Goal: Information Seeking & Learning: Learn about a topic

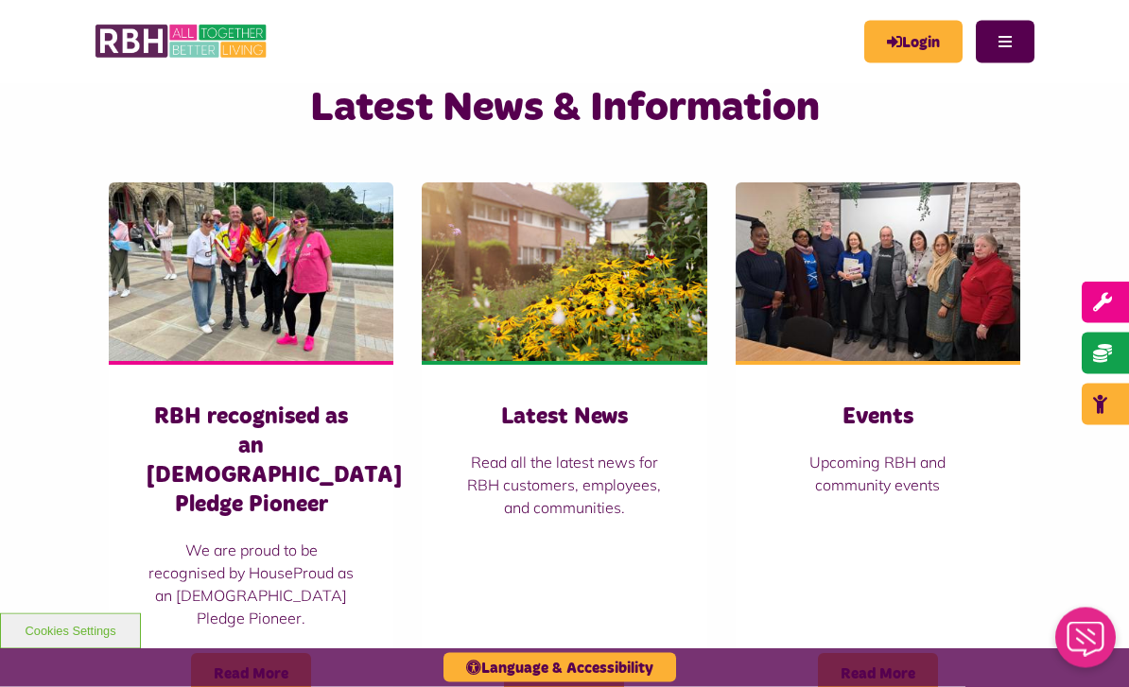
scroll to position [1194, 0]
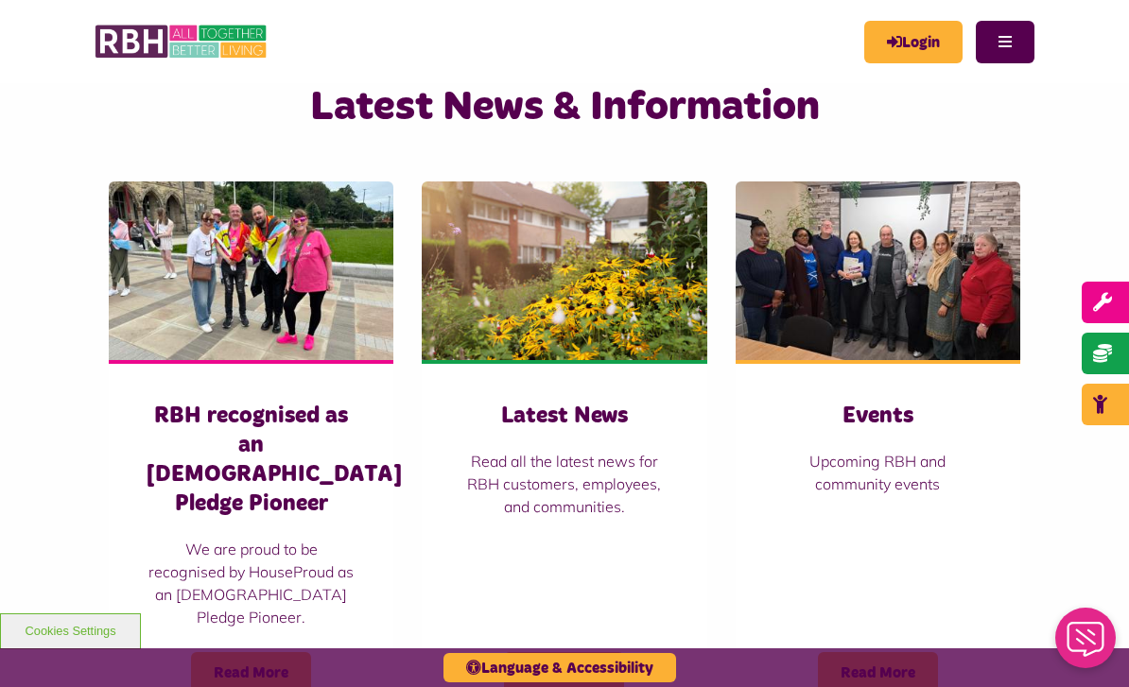
click at [518, 652] on span "Read More" at bounding box center [564, 673] width 120 height 42
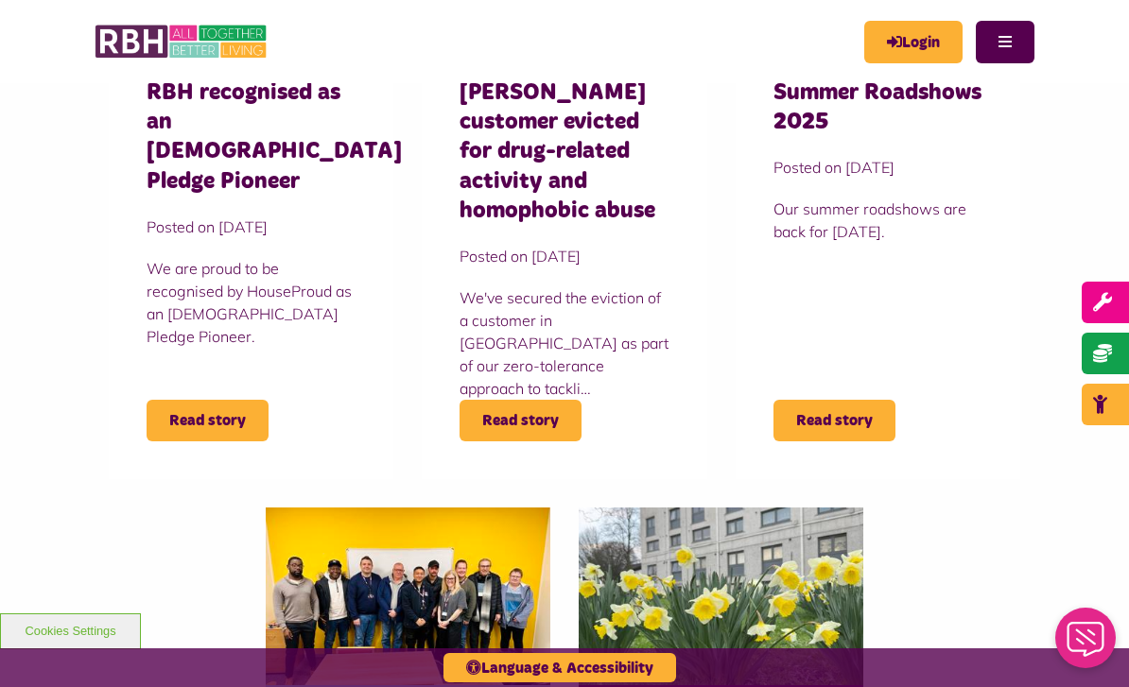
scroll to position [701, 0]
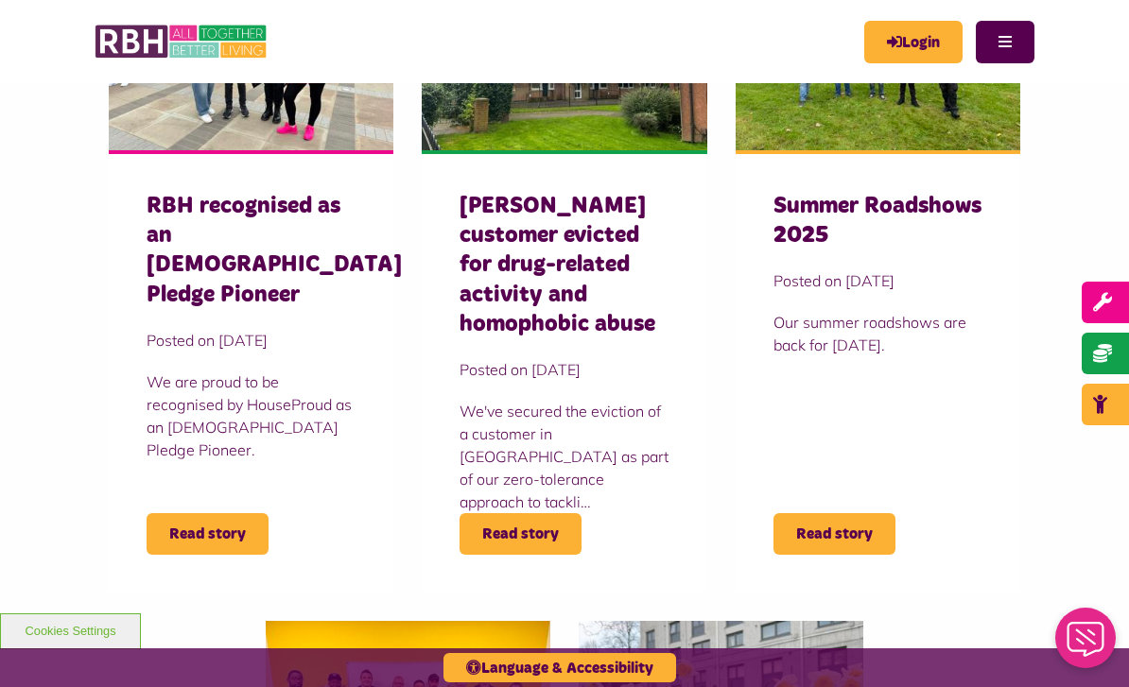
click at [240, 536] on span "Read story" at bounding box center [208, 534] width 122 height 42
click at [864, 215] on h3 "Summer Roadshows 2025" at bounding box center [877, 221] width 209 height 59
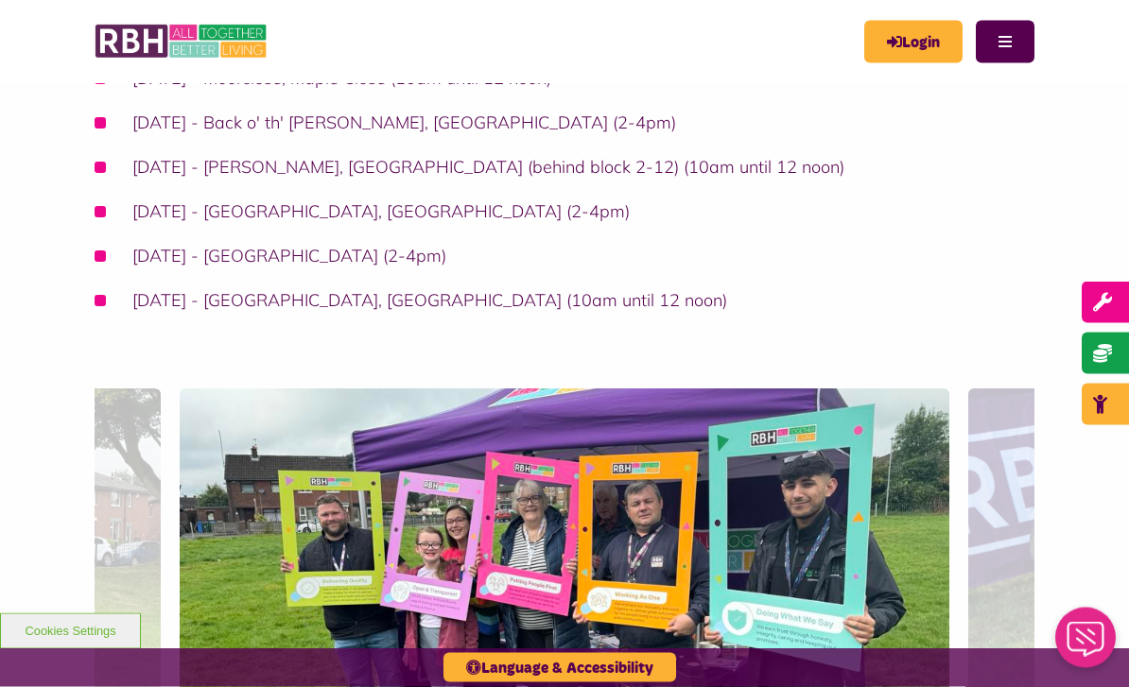
scroll to position [688, 0]
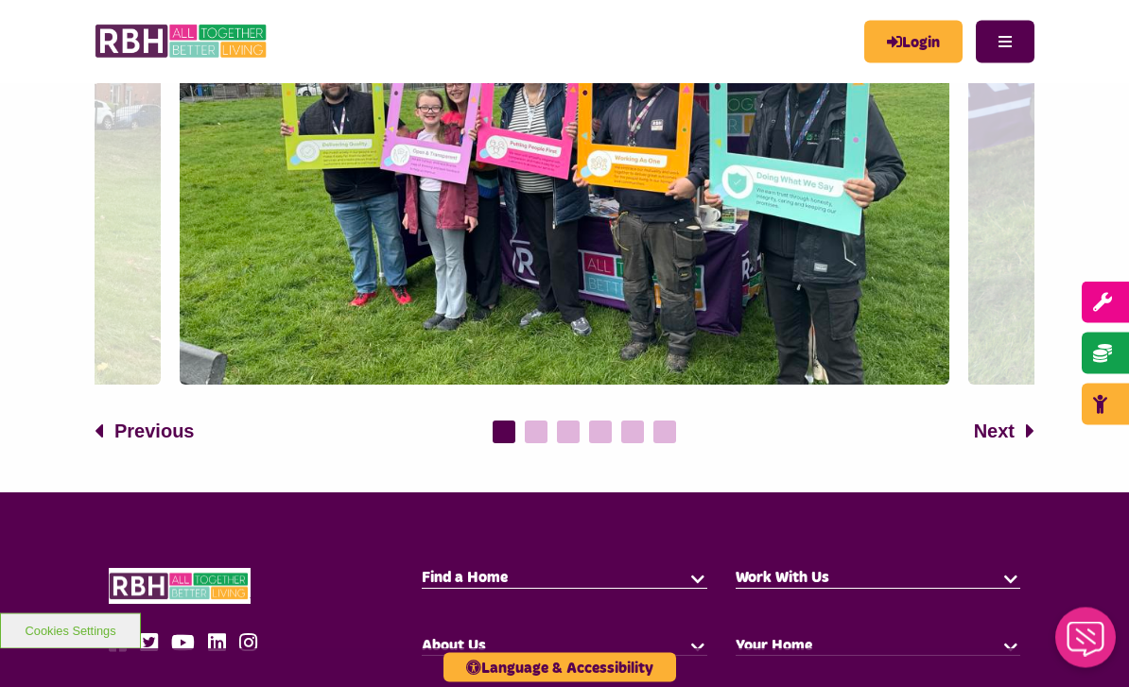
click at [1014, 423] on button "Next" at bounding box center [1004, 432] width 60 height 28
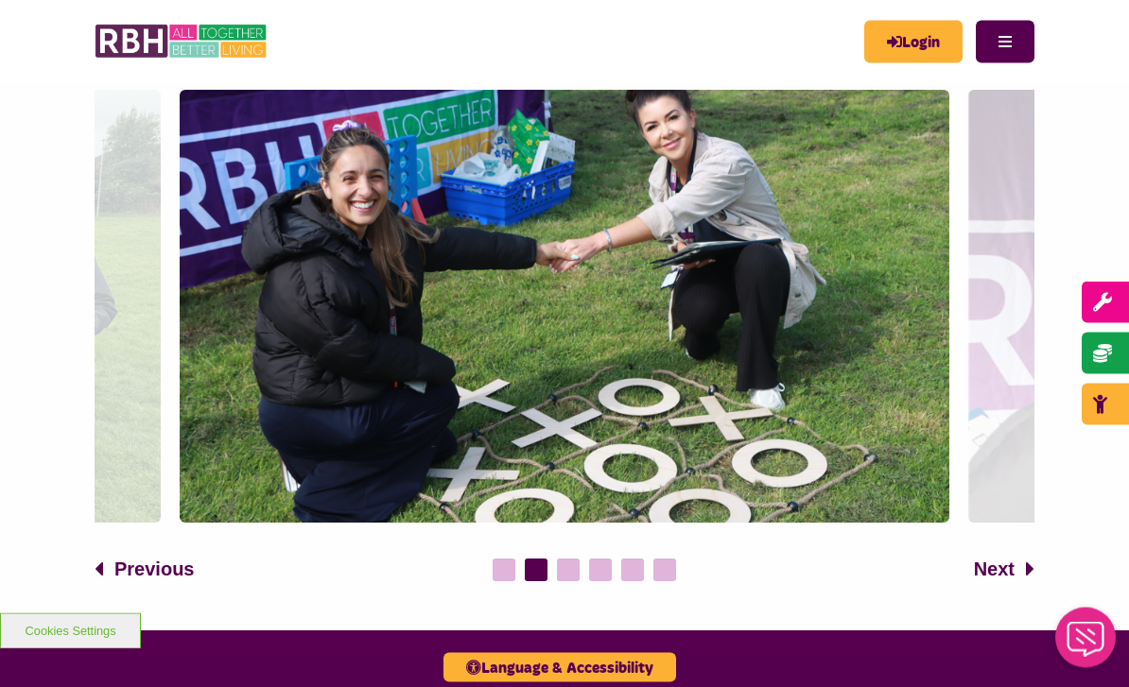
scroll to position [1043, 0]
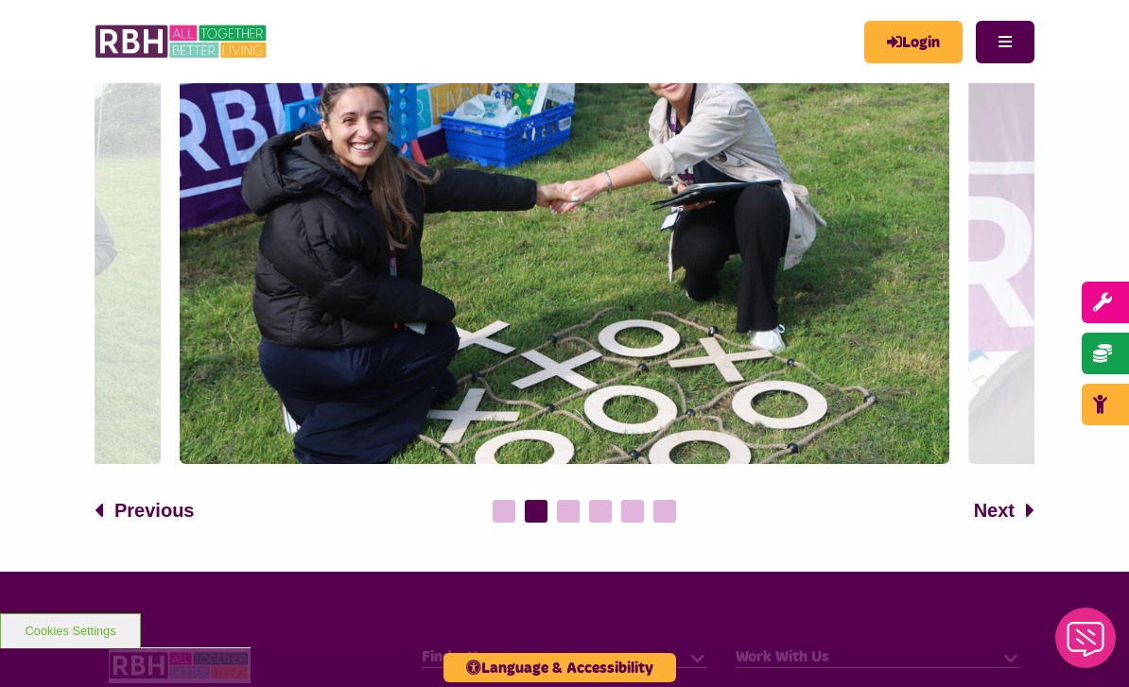
click at [996, 506] on span "Next" at bounding box center [994, 510] width 41 height 28
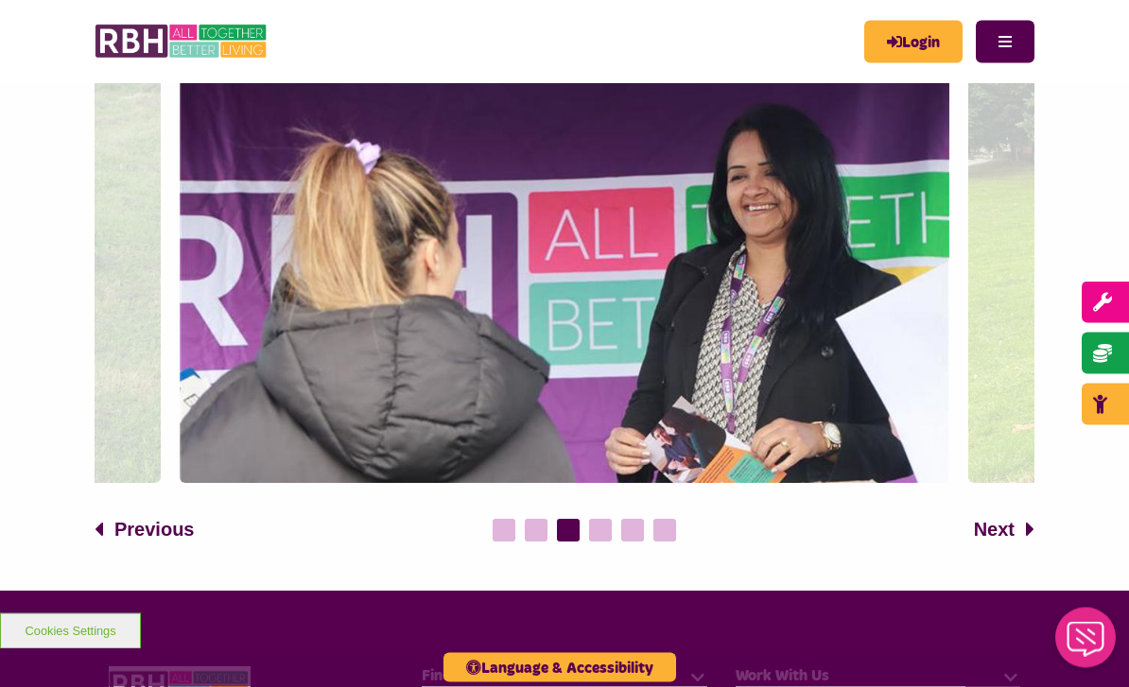
scroll to position [1024, 0]
click at [1031, 529] on icon at bounding box center [1030, 529] width 9 height 23
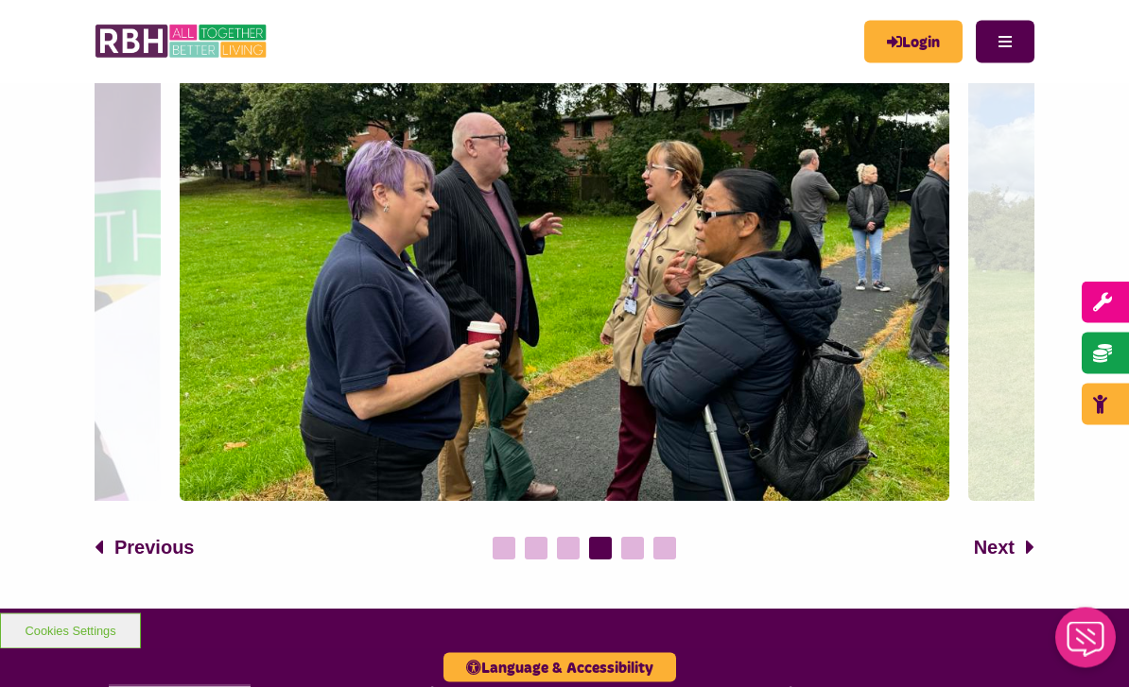
click at [1005, 553] on span "Next" at bounding box center [994, 548] width 41 height 28
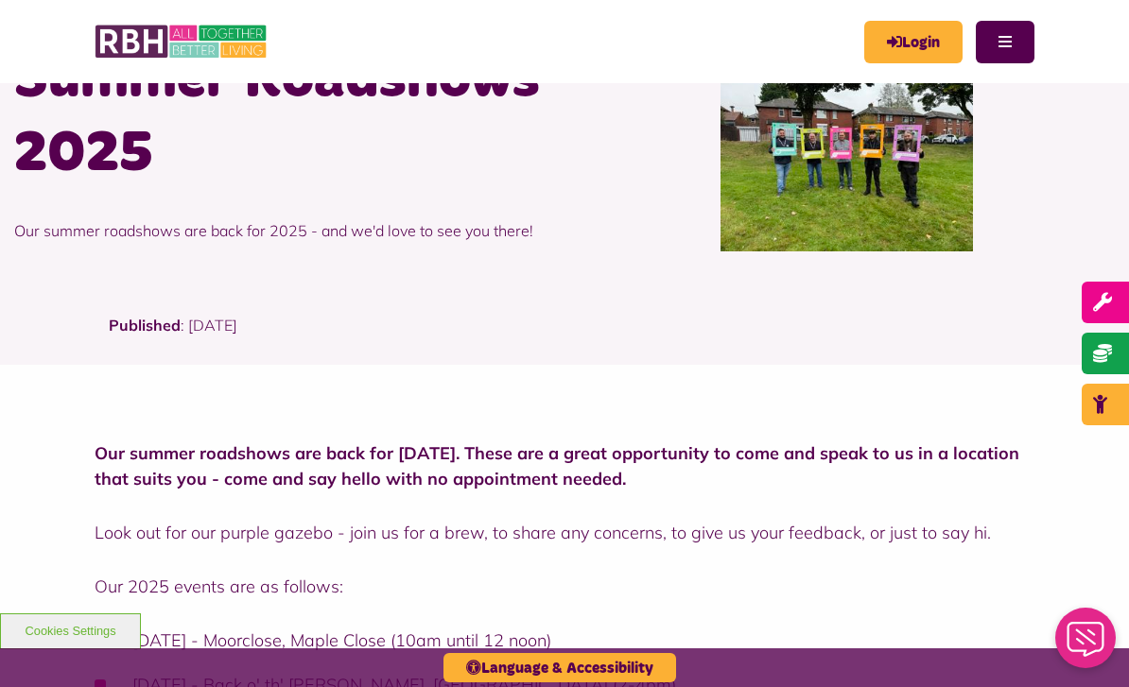
scroll to position [0, 0]
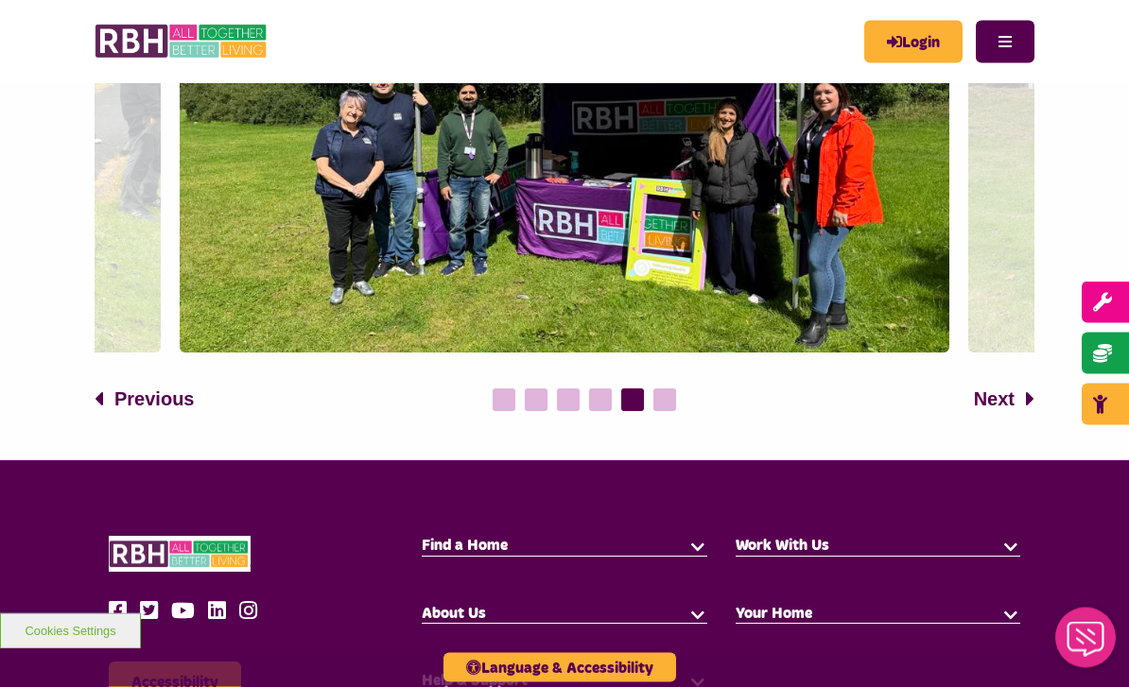
click at [994, 399] on span "Next" at bounding box center [994, 400] width 41 height 28
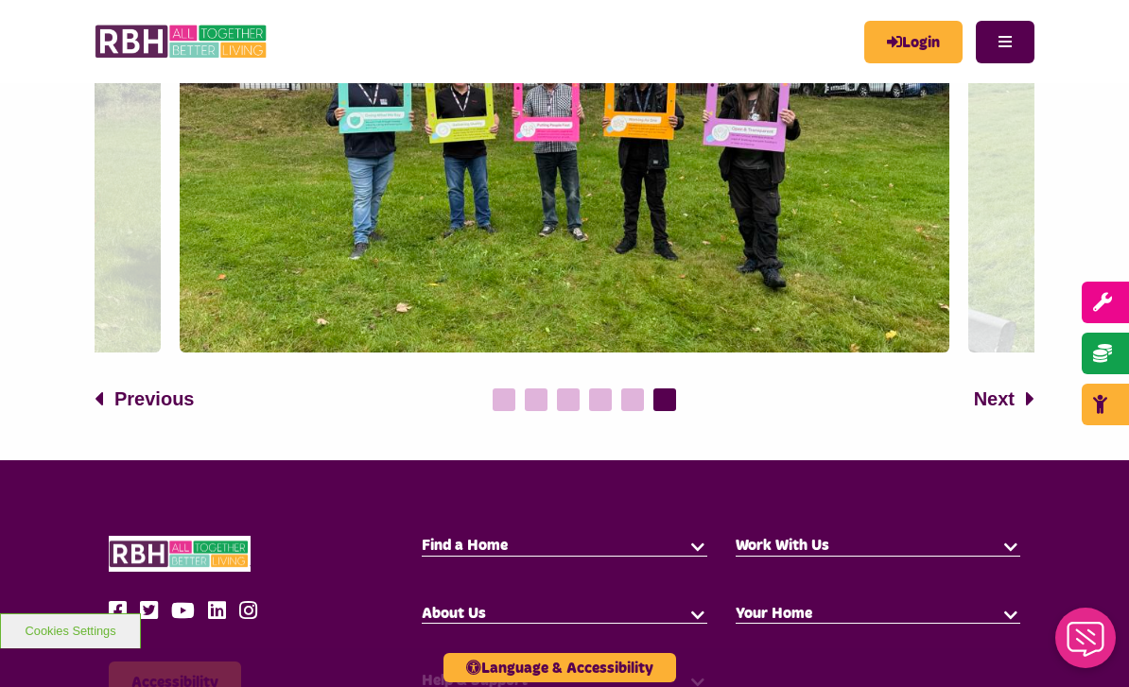
click at [690, 544] on button "button" at bounding box center [697, 545] width 19 height 19
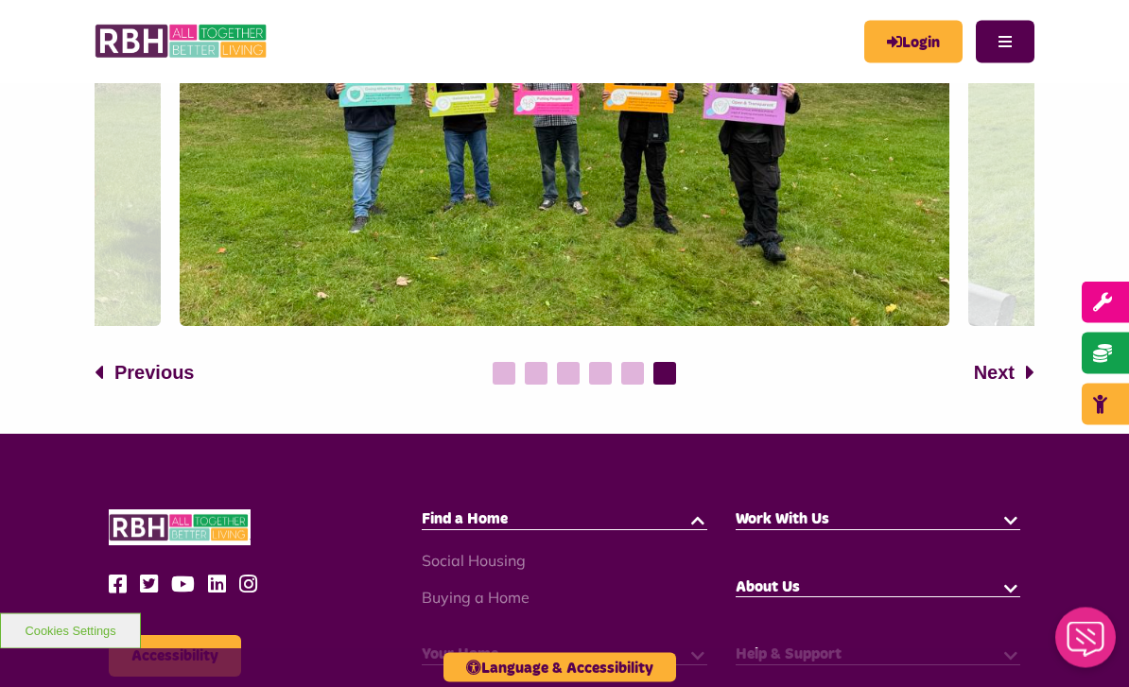
scroll to position [1231, 0]
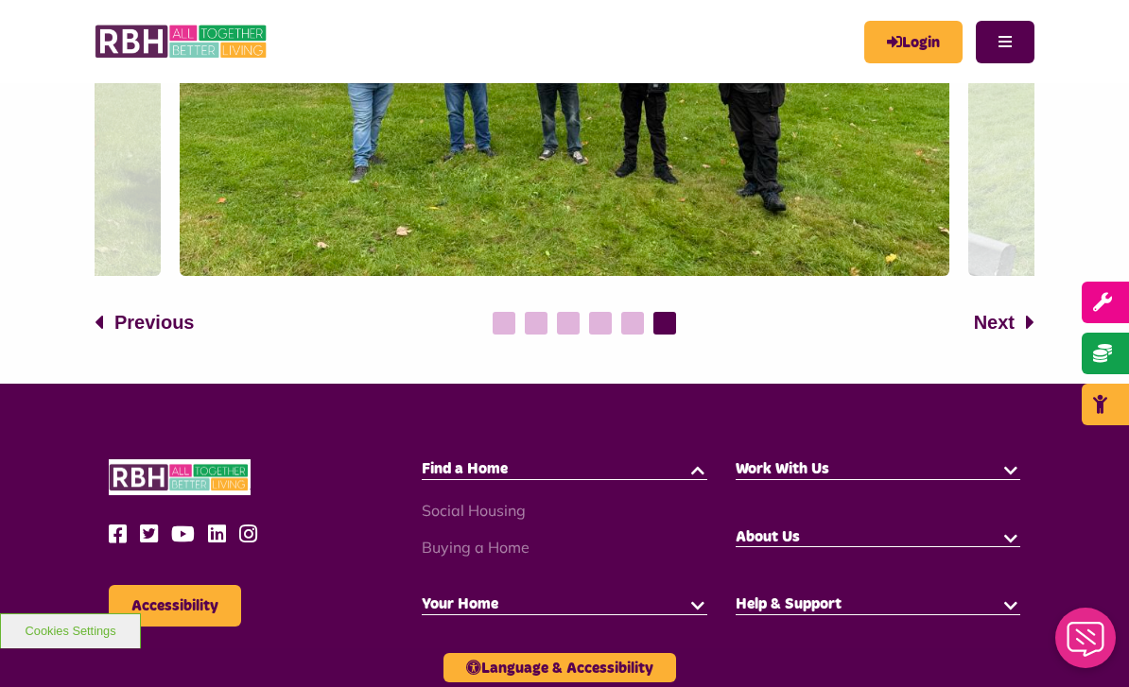
click at [798, 536] on span "About Us" at bounding box center [767, 536] width 64 height 15
click at [763, 534] on span "About Us" at bounding box center [767, 536] width 64 height 15
click at [778, 529] on span "About Us" at bounding box center [767, 536] width 64 height 15
click at [1033, 541] on div "About Us About Us Our Board Our Representative Body" at bounding box center [877, 547] width 313 height 40
click at [1011, 538] on button "button" at bounding box center [1010, 536] width 19 height 19
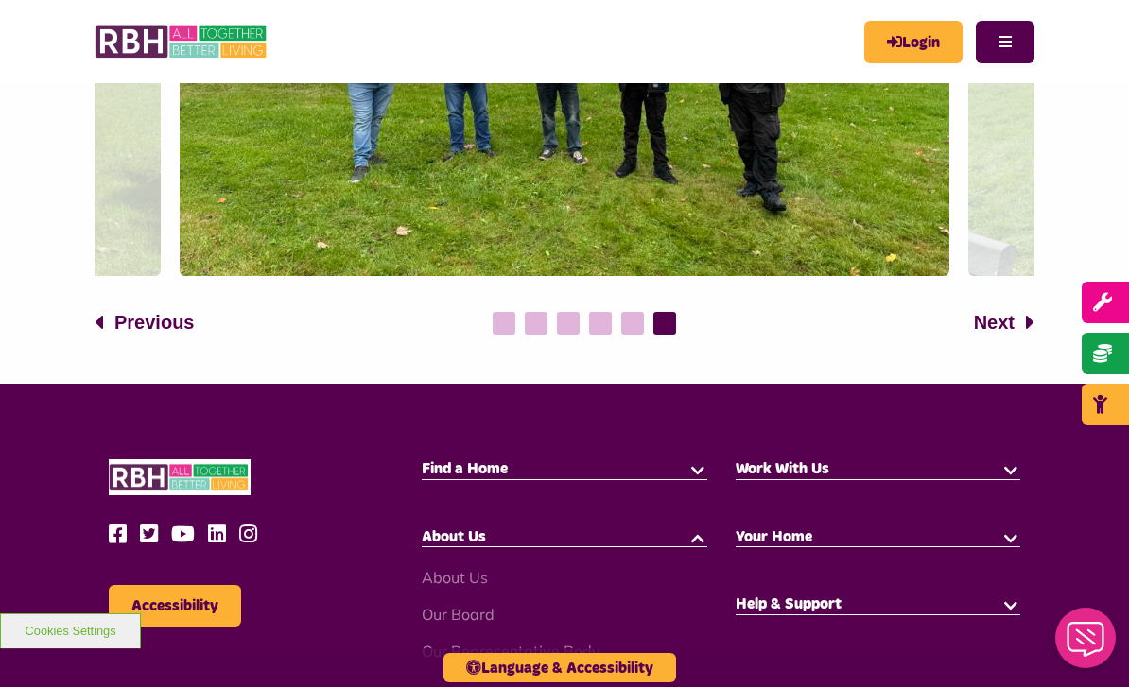
click at [480, 583] on link "About Us" at bounding box center [455, 577] width 66 height 19
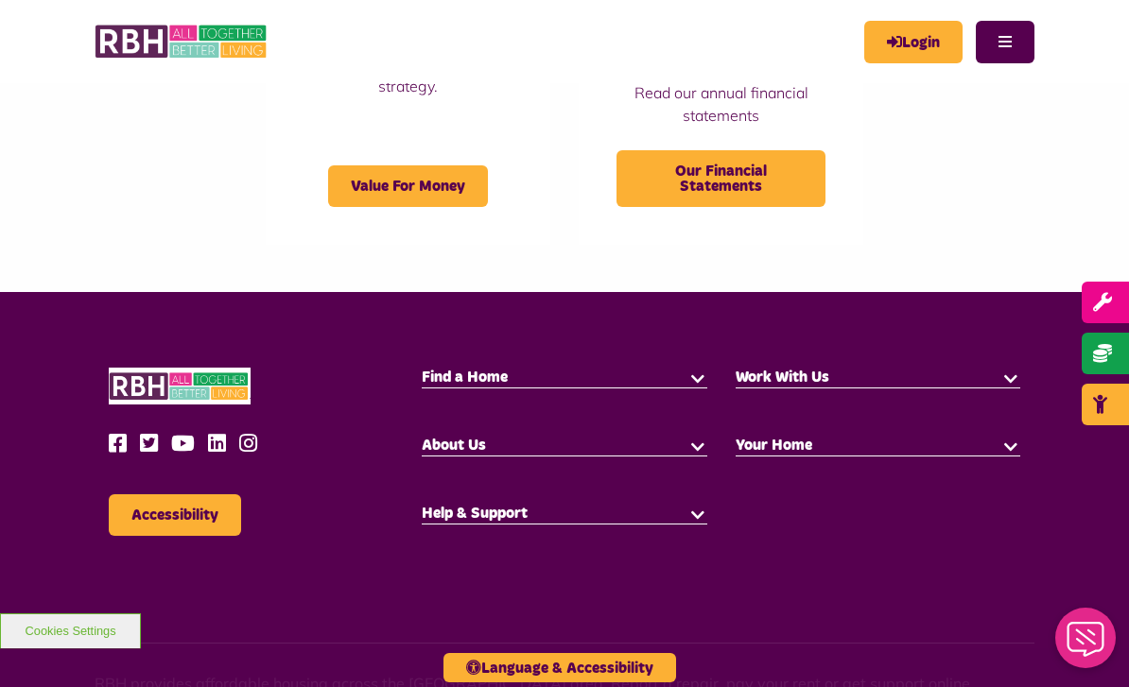
scroll to position [2184, 0]
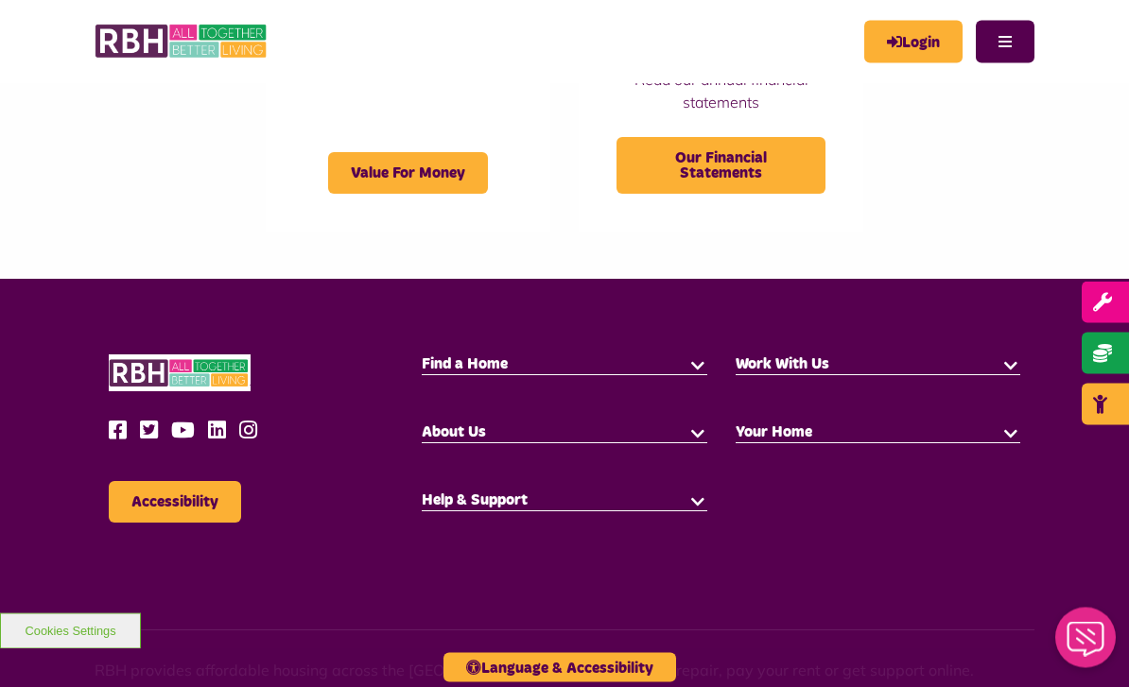
click at [688, 435] on button "button" at bounding box center [697, 432] width 19 height 19
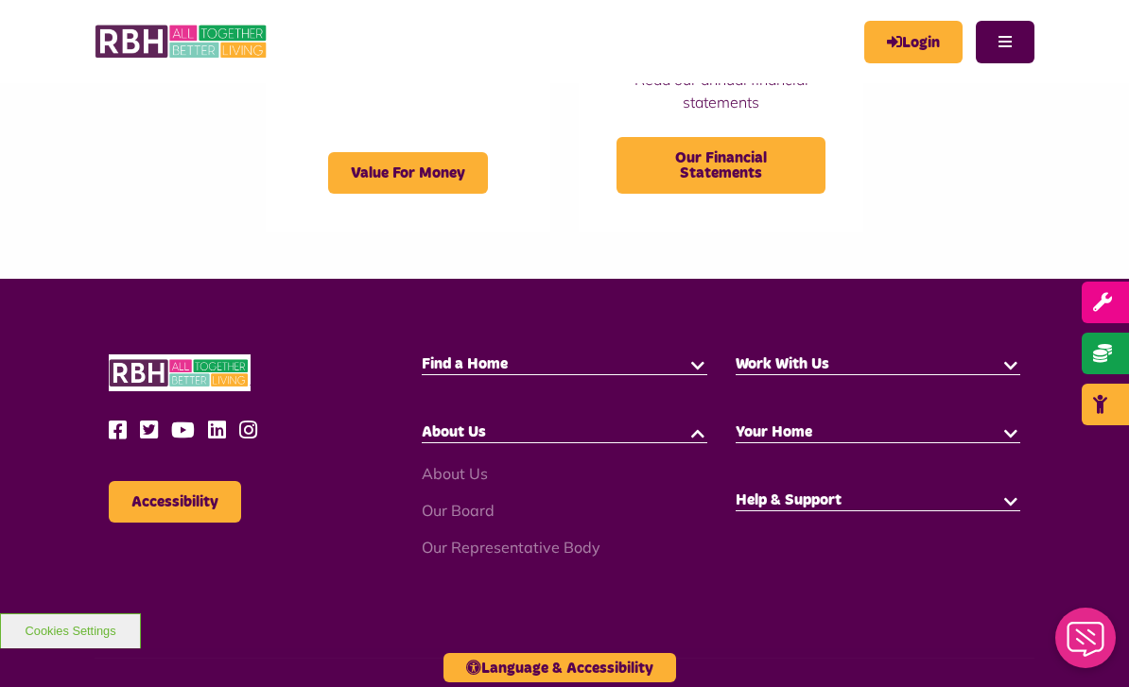
click at [492, 501] on link "Our Board" at bounding box center [458, 510] width 73 height 19
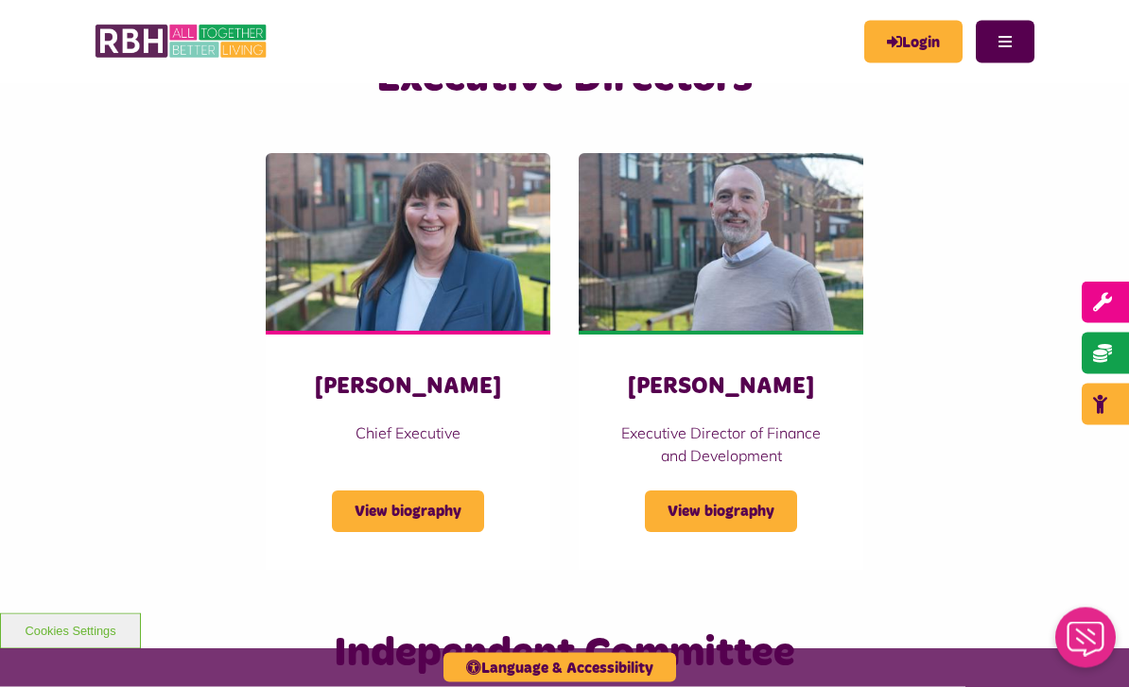
scroll to position [2922, 0]
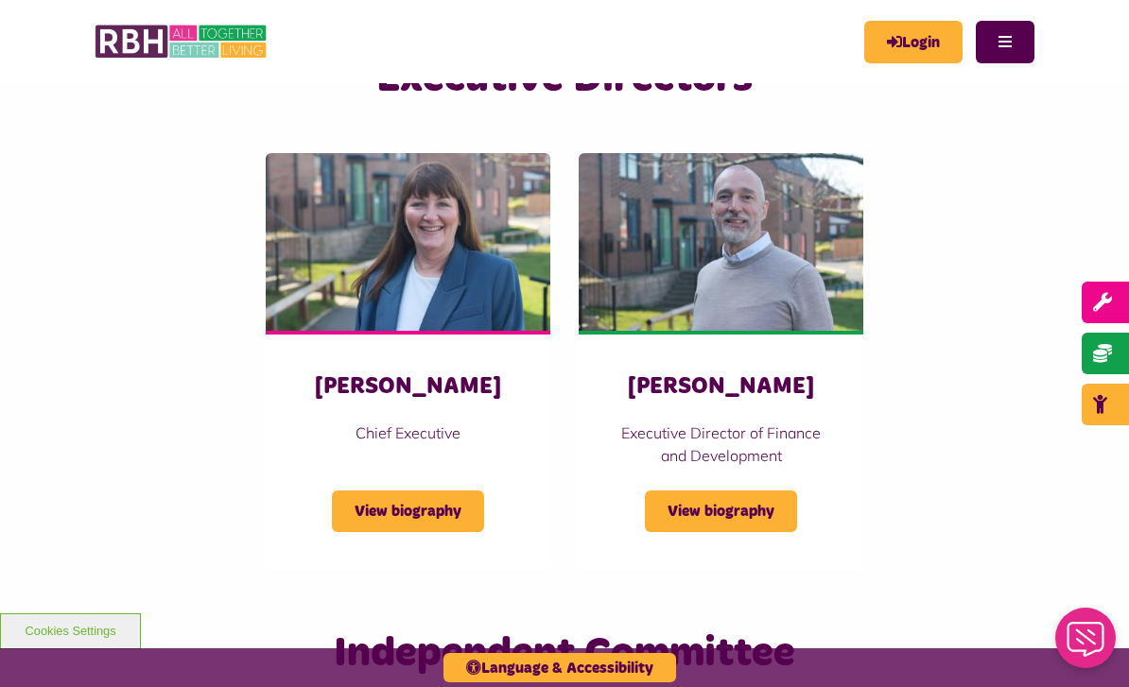
click at [442, 491] on span "View biography" at bounding box center [408, 512] width 152 height 42
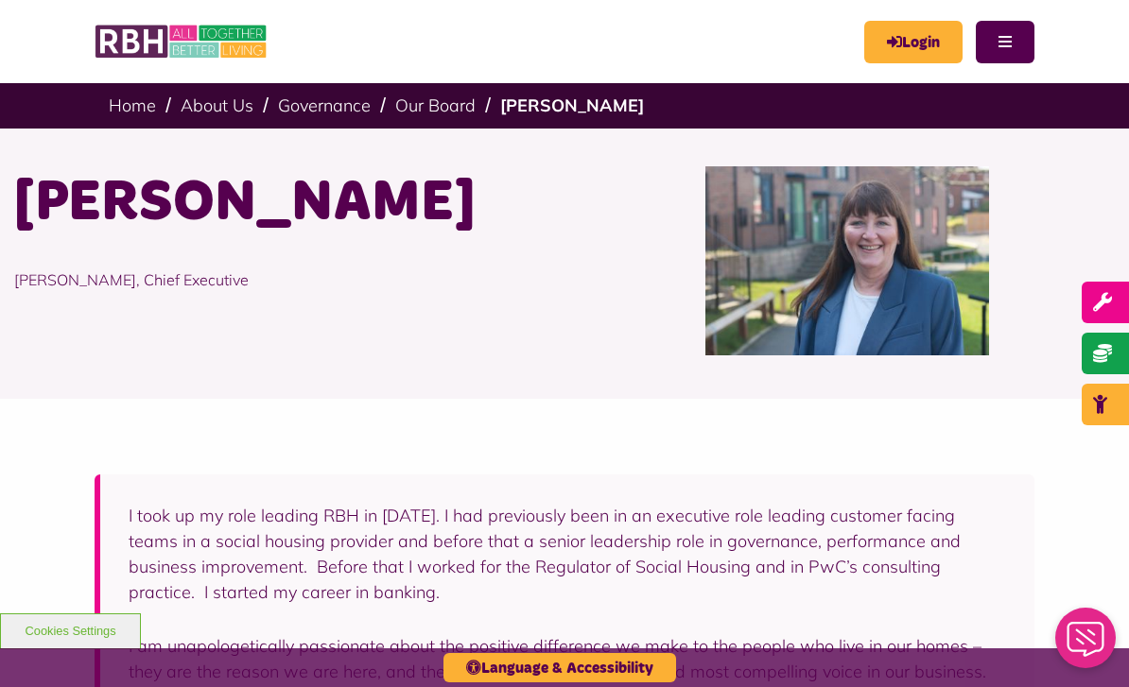
click at [438, 112] on link "Our Board" at bounding box center [435, 106] width 80 height 22
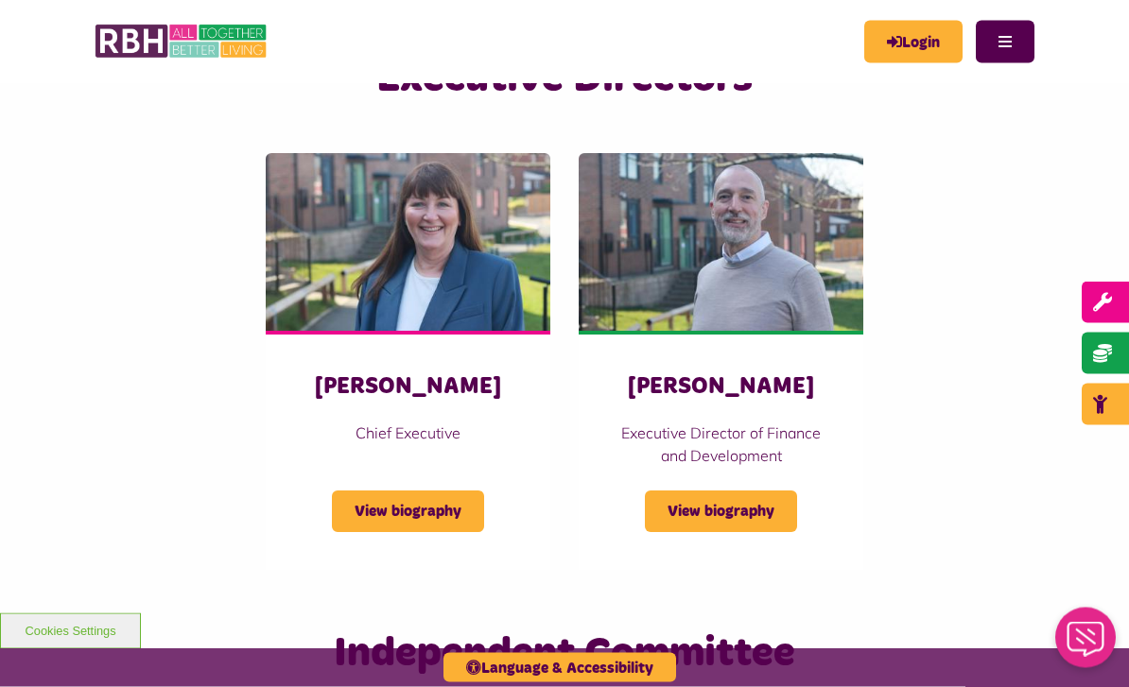
scroll to position [2922, 0]
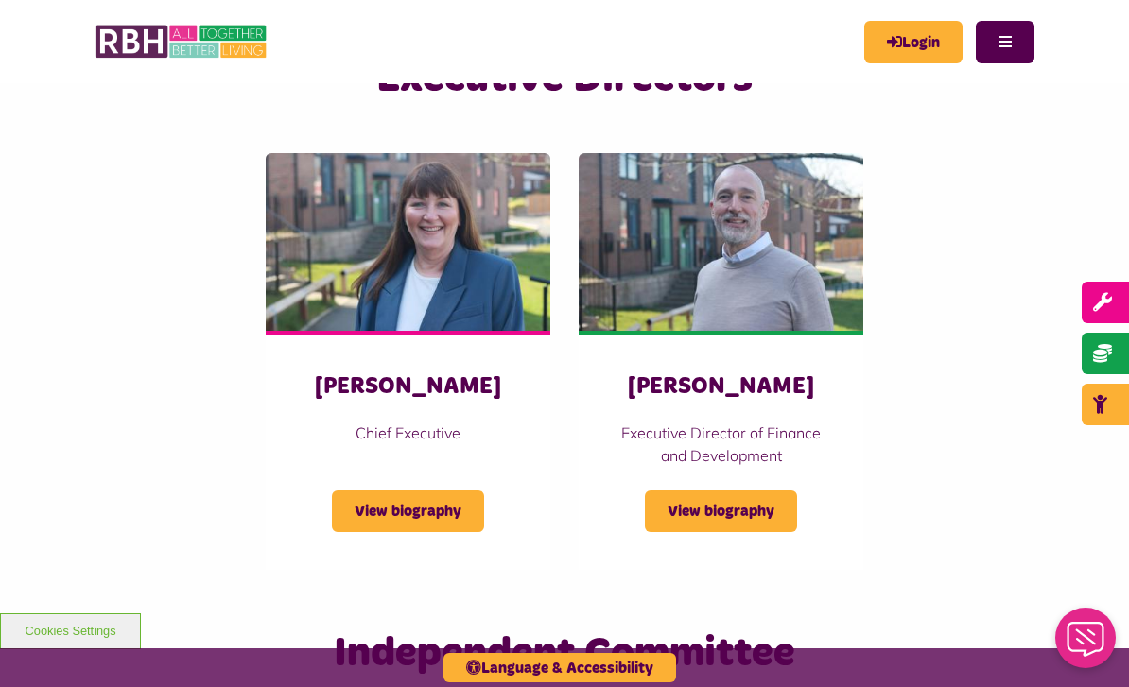
click at [705, 491] on span "View biography" at bounding box center [721, 512] width 152 height 42
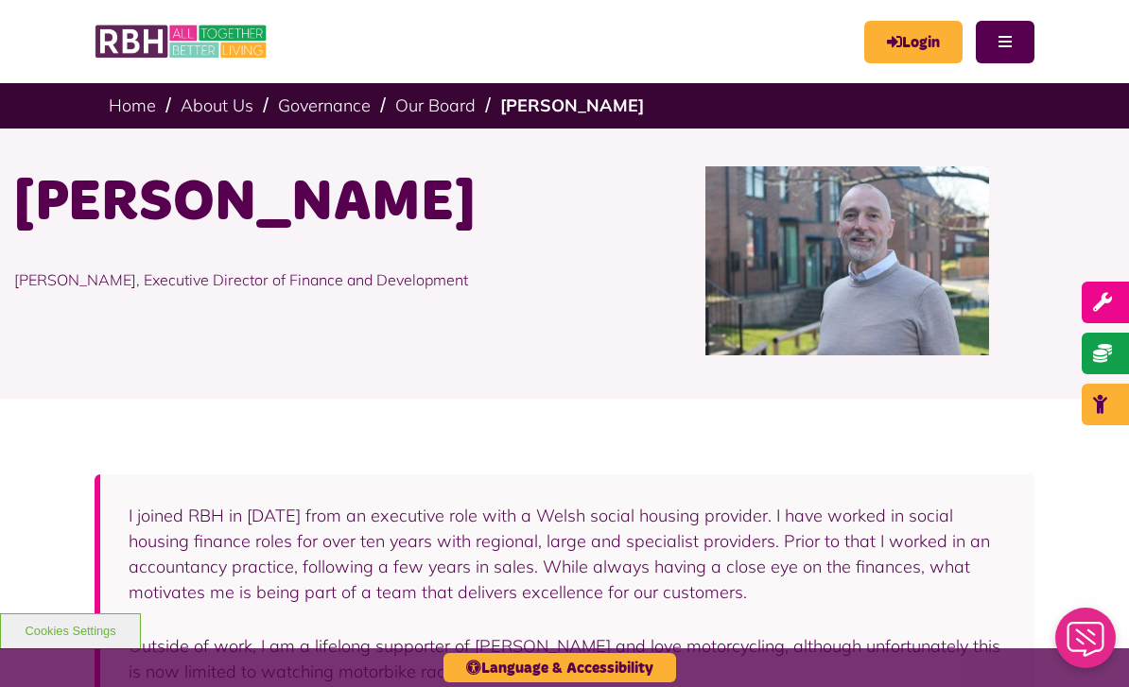
click at [301, 111] on link "Governance" at bounding box center [324, 106] width 93 height 22
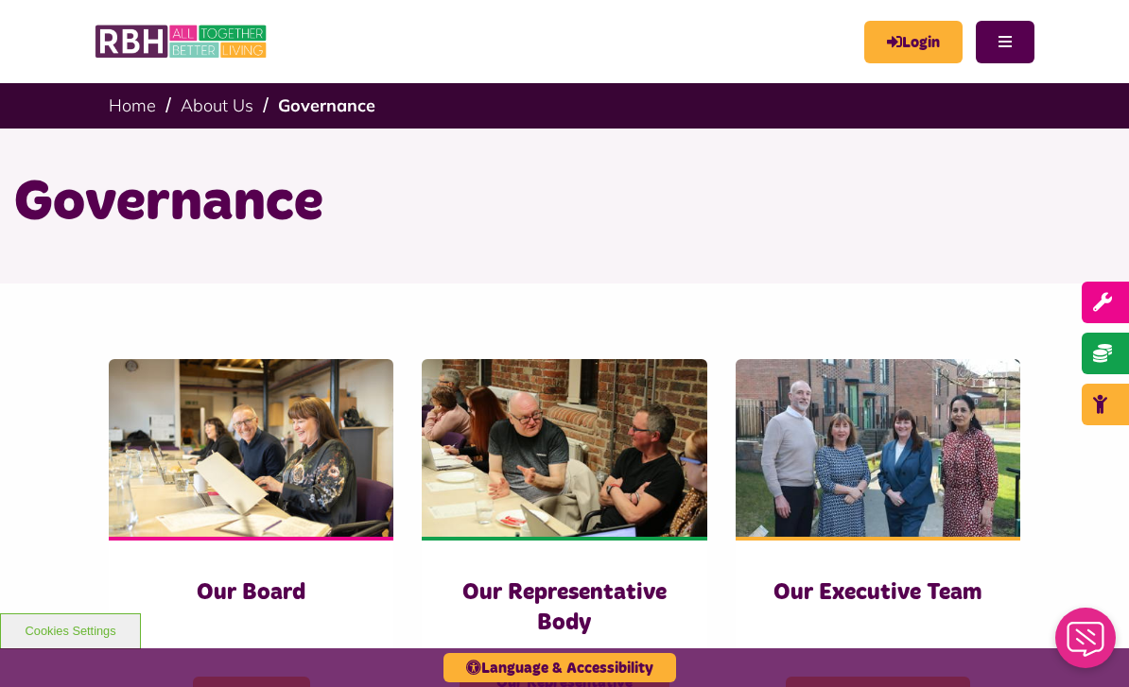
click at [912, 597] on h3 "Our Executive Team" at bounding box center [877, 593] width 209 height 29
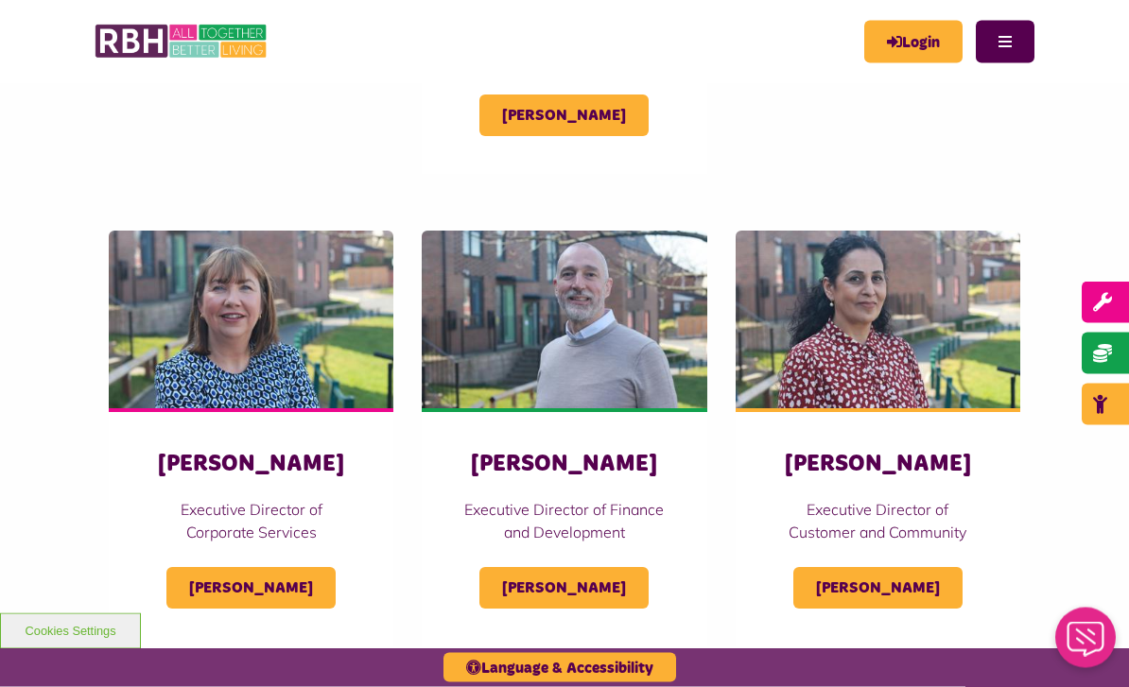
scroll to position [715, 0]
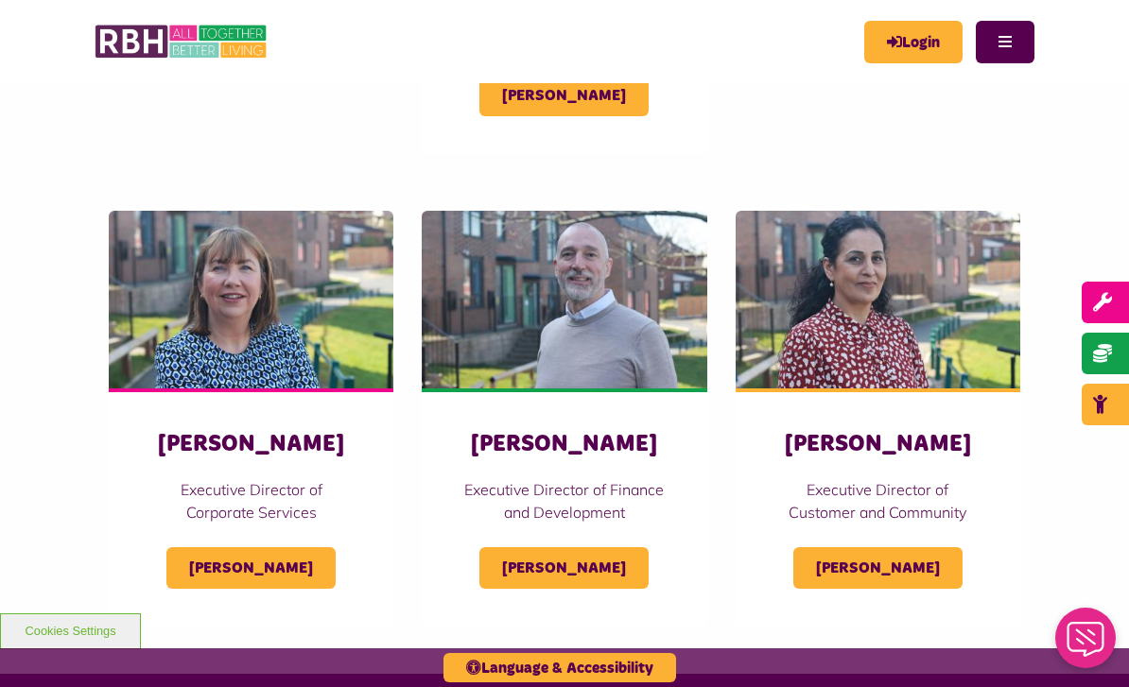
click at [893, 572] on span "[PERSON_NAME]" at bounding box center [877, 568] width 169 height 42
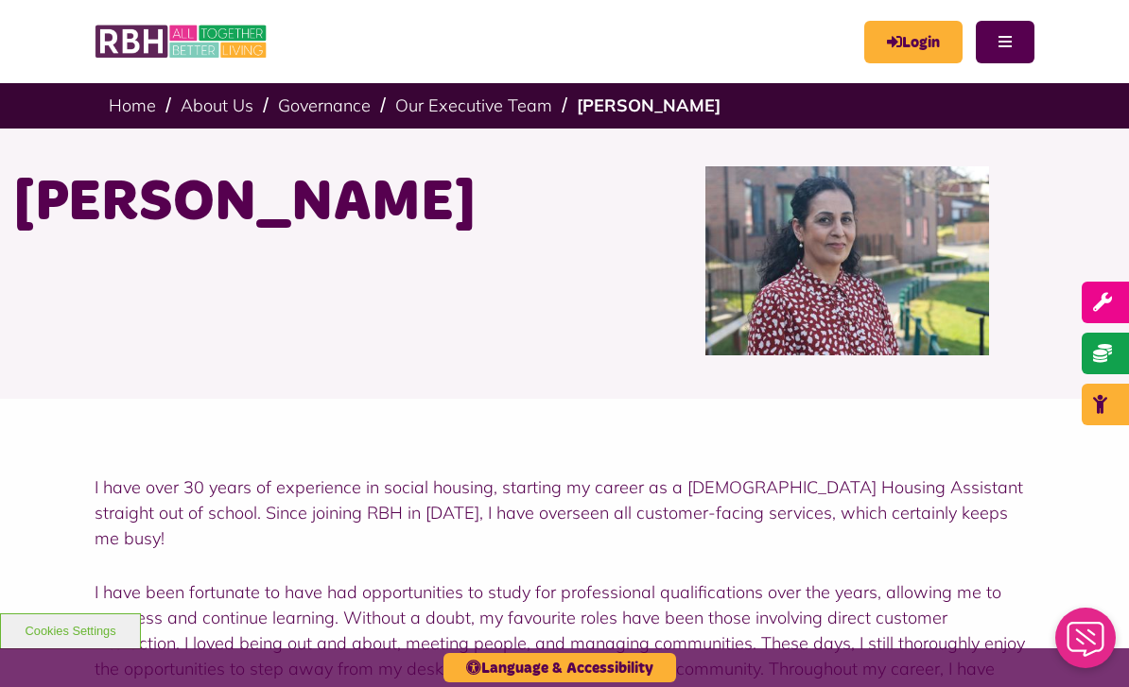
click at [497, 108] on link "Our Executive Team" at bounding box center [473, 106] width 157 height 22
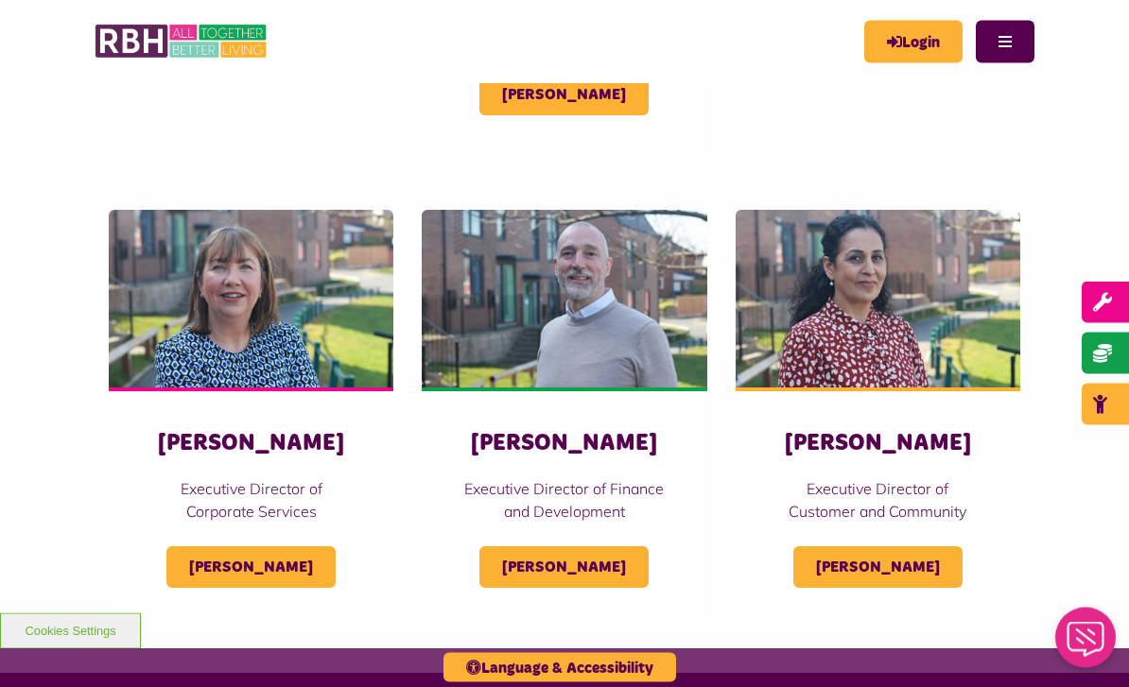
scroll to position [716, 0]
click at [579, 573] on span "[PERSON_NAME]" at bounding box center [563, 567] width 169 height 42
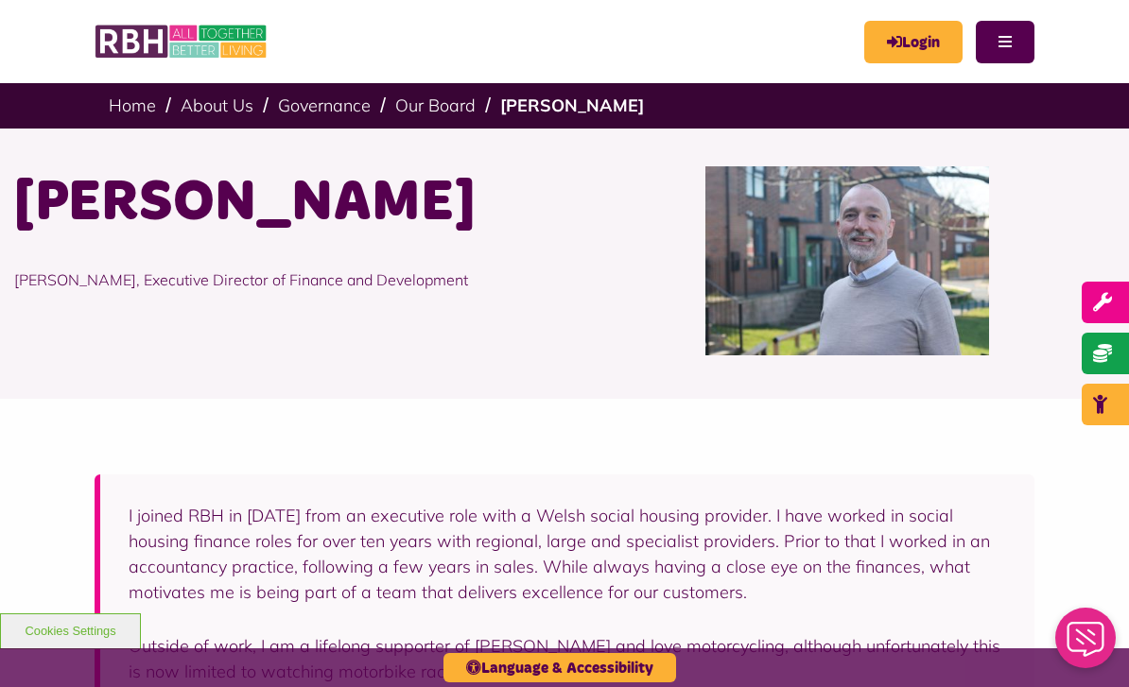
click at [441, 114] on link "Our Board" at bounding box center [435, 106] width 80 height 22
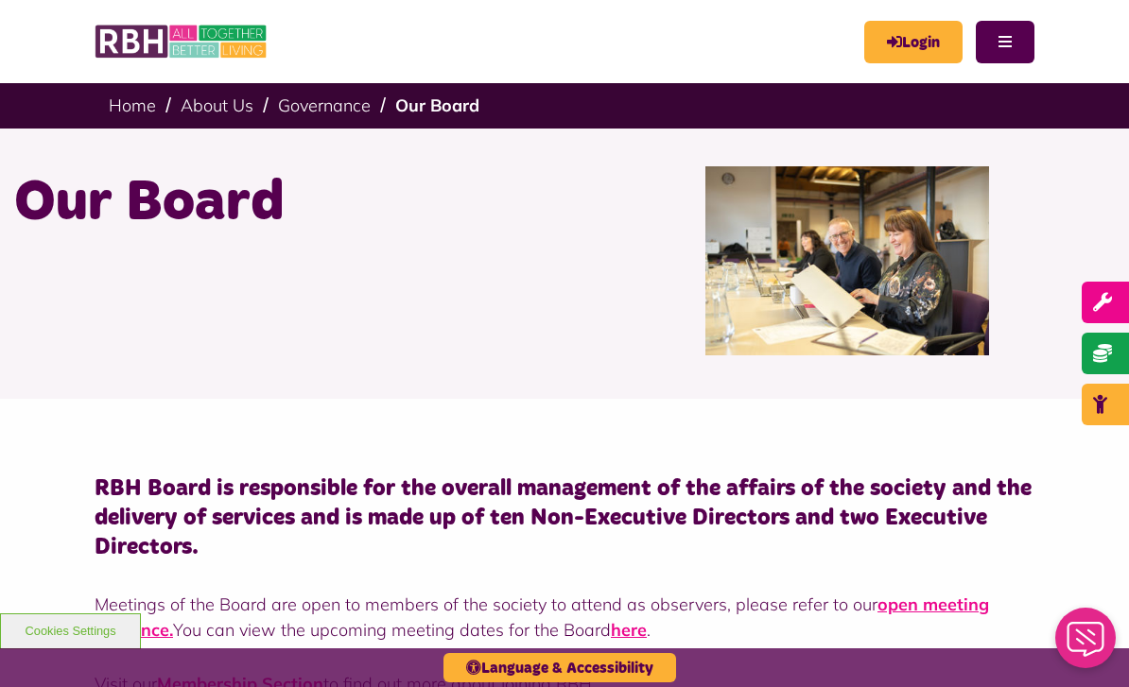
click at [315, 95] on link "Governance" at bounding box center [324, 106] width 93 height 22
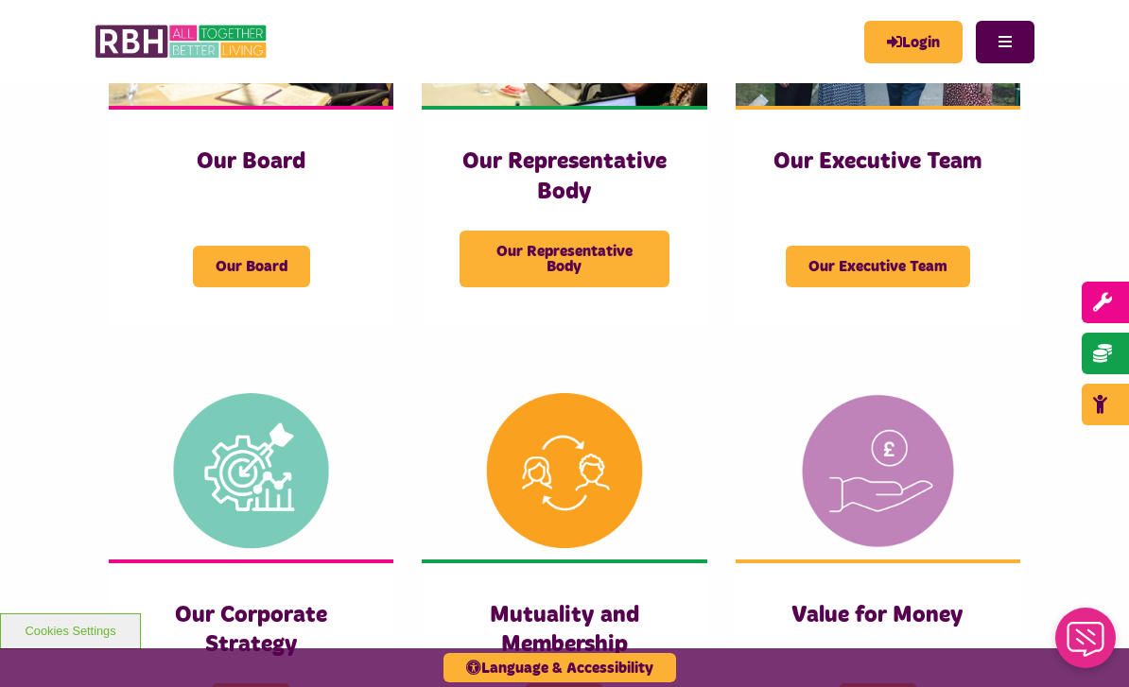
scroll to position [458, 0]
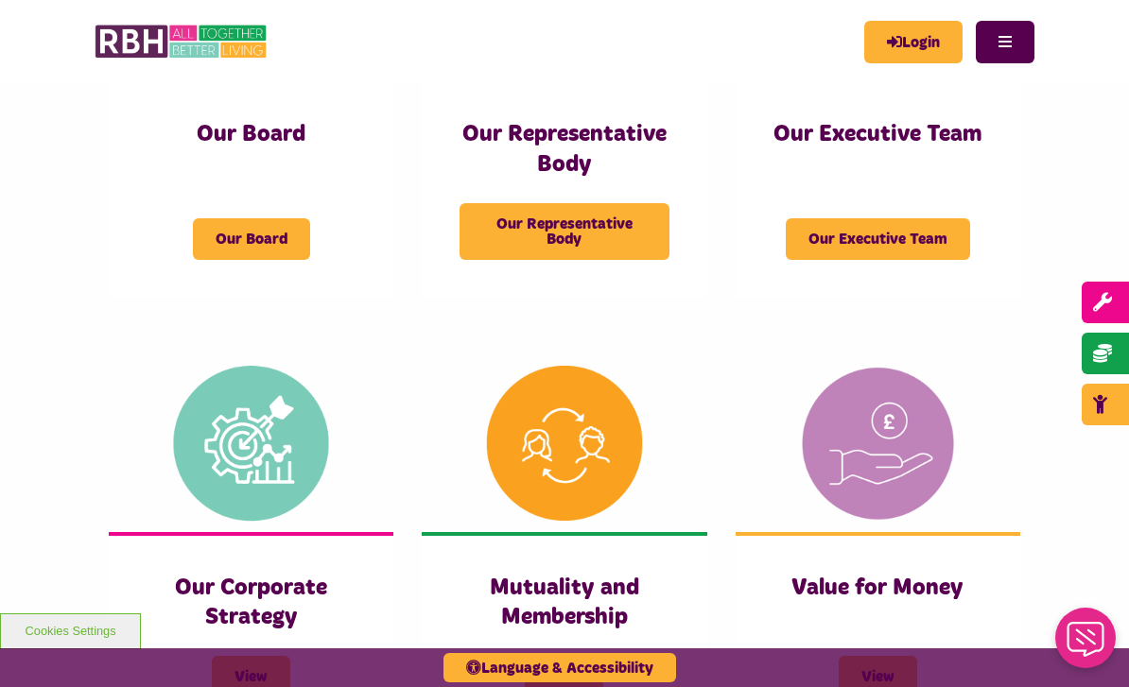
click at [896, 233] on span "Our Executive Team" at bounding box center [878, 239] width 184 height 42
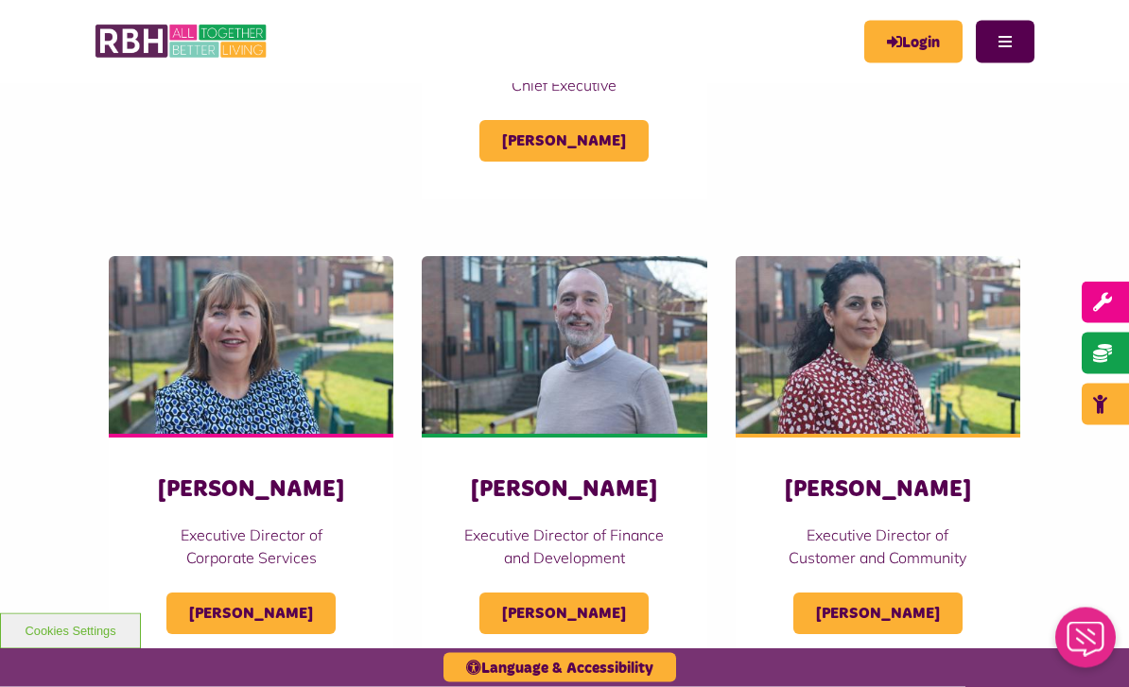
scroll to position [687, 0]
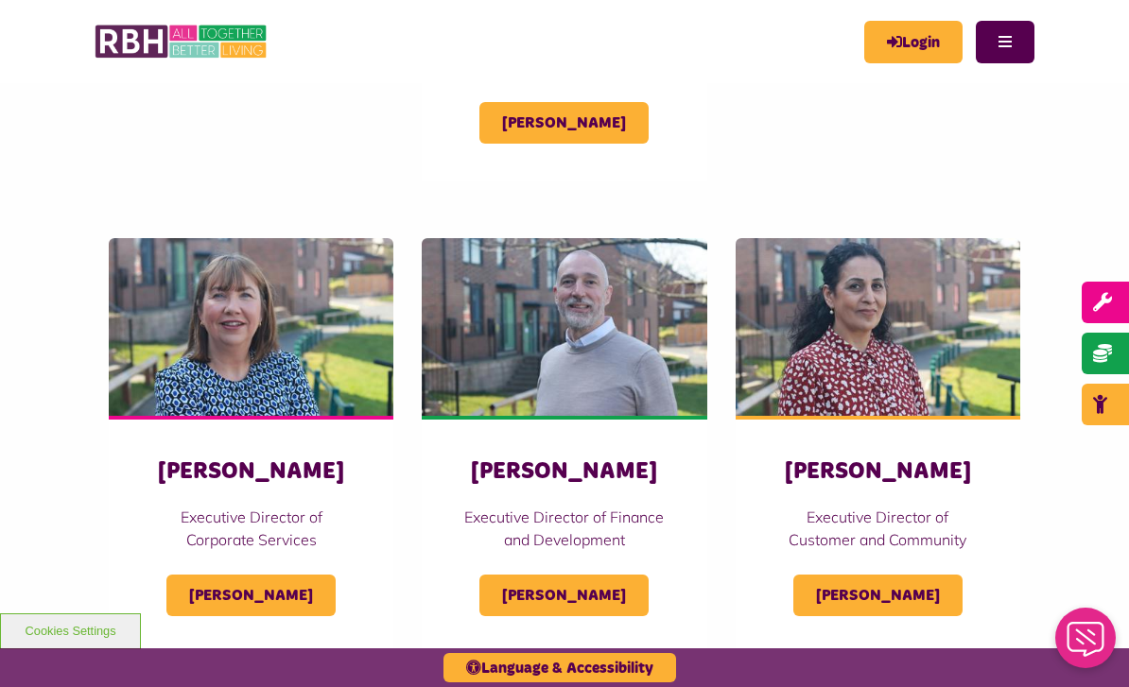
click at [287, 594] on span "[PERSON_NAME]" at bounding box center [250, 596] width 169 height 42
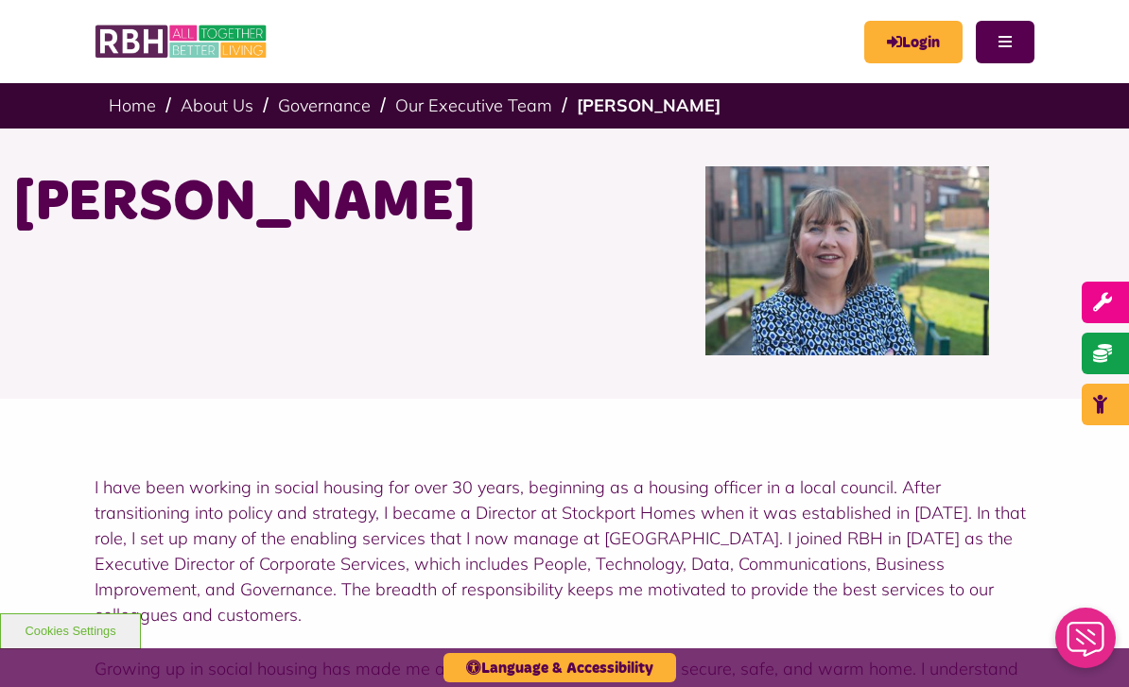
click at [526, 102] on link "Our Executive Team" at bounding box center [473, 106] width 157 height 22
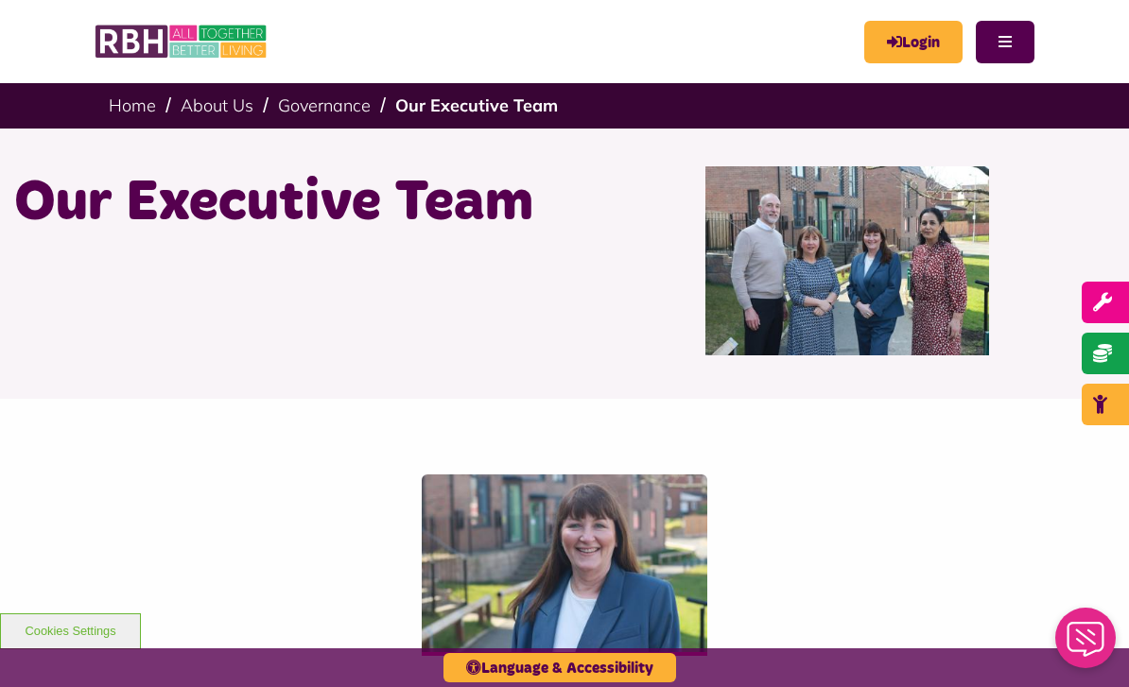
click at [315, 113] on link "Governance" at bounding box center [324, 106] width 93 height 22
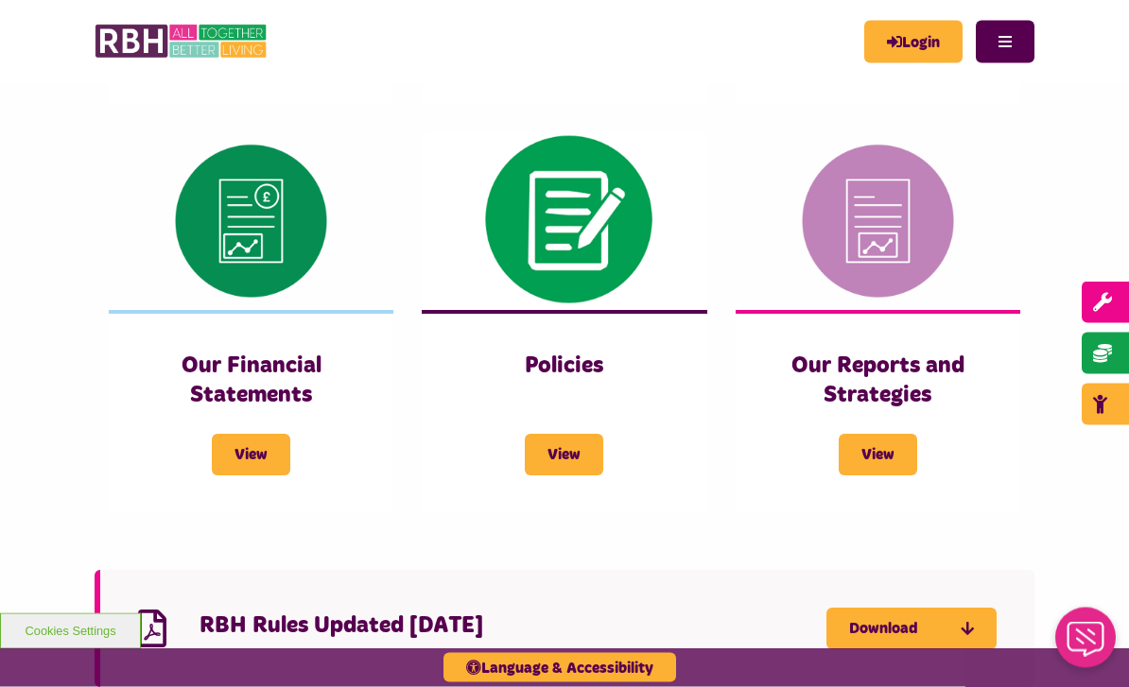
scroll to position [1091, 0]
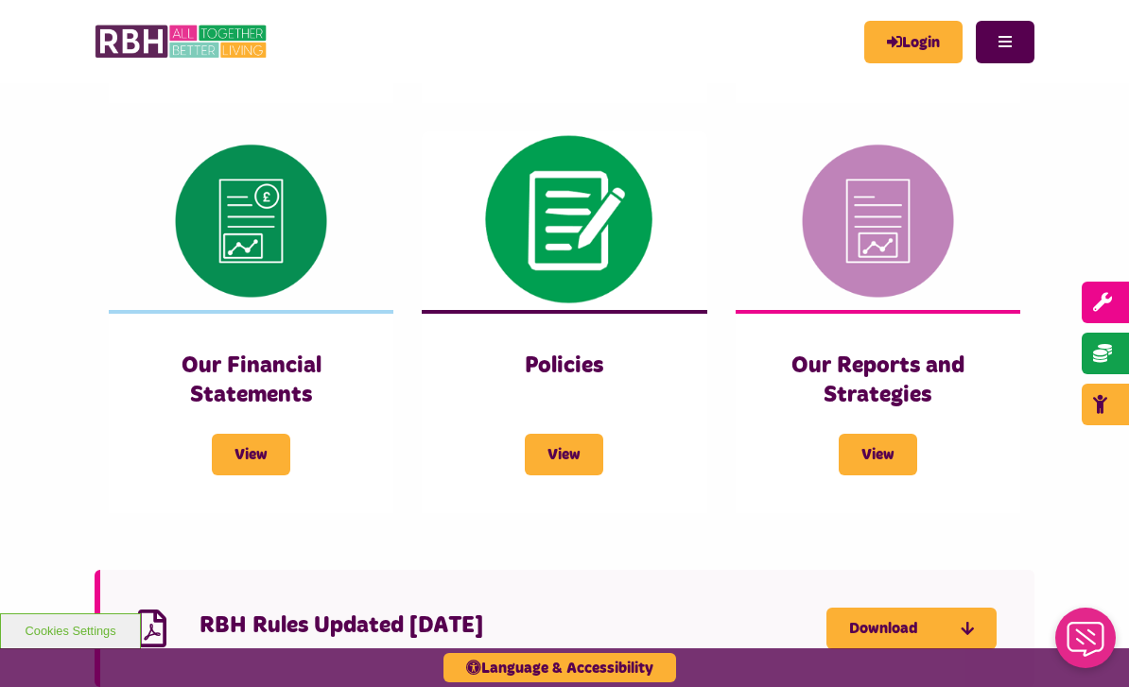
click at [249, 451] on span "View" at bounding box center [251, 455] width 78 height 42
